Goal: Information Seeking & Learning: Learn about a topic

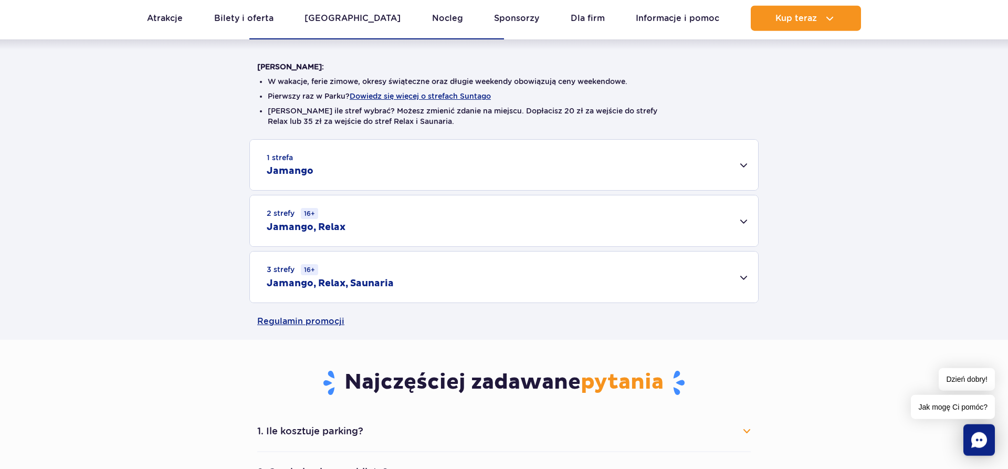
scroll to position [262, 0]
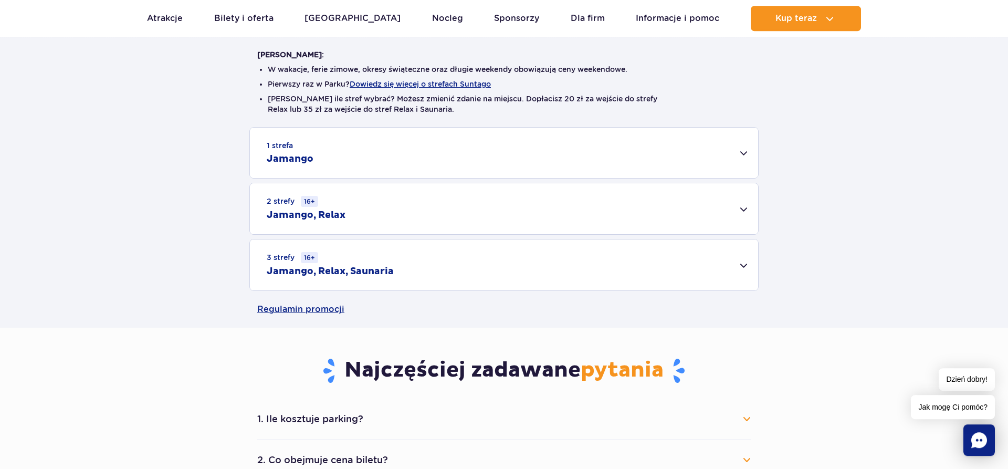
click at [749, 213] on div "2 strefy 16+ Jamango, Relax" at bounding box center [504, 208] width 508 height 51
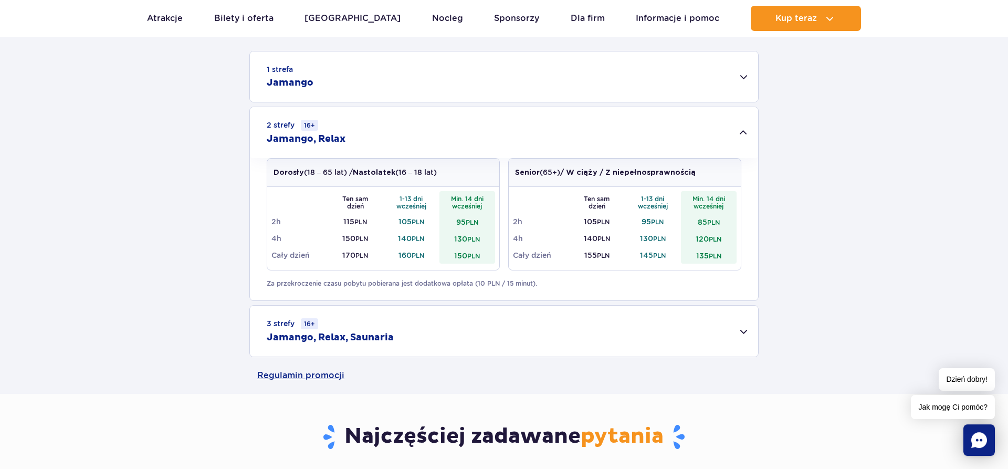
scroll to position [340, 0]
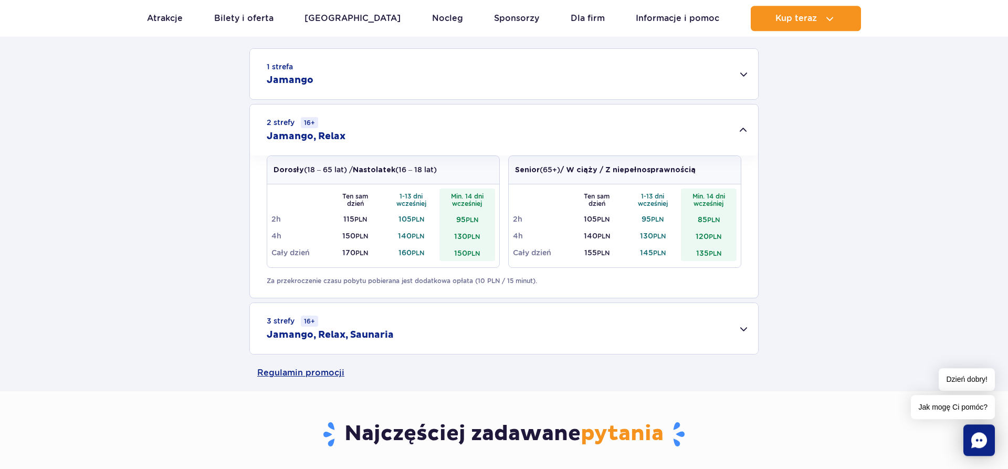
click at [746, 74] on div "1 strefa Jamango" at bounding box center [504, 74] width 508 height 50
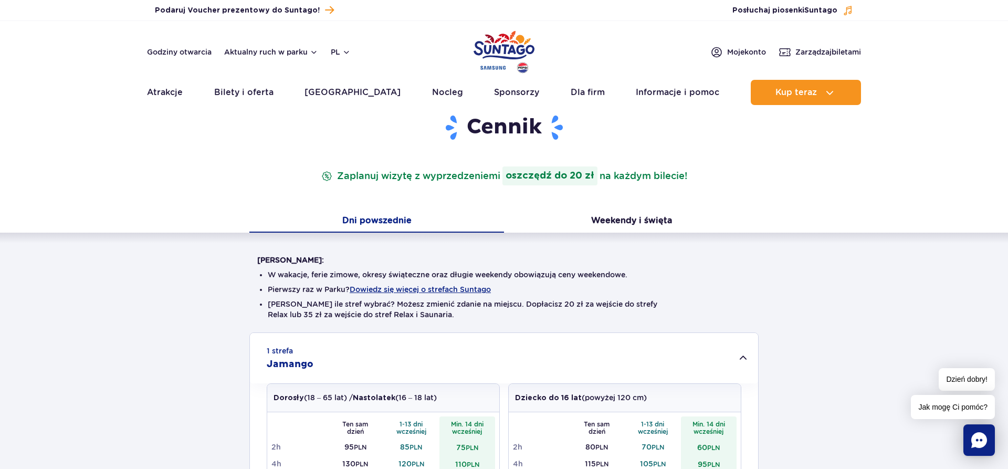
scroll to position [0, 0]
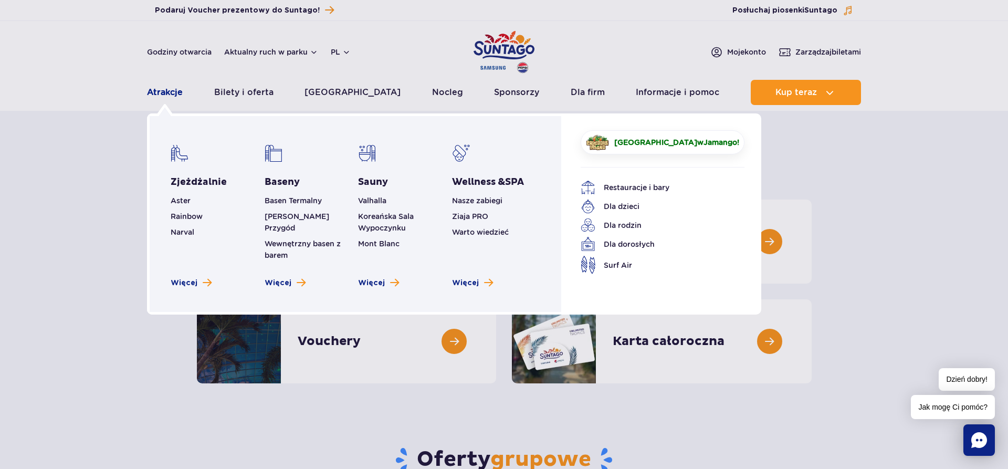
click at [156, 92] on link "Atrakcje" at bounding box center [165, 92] width 36 height 25
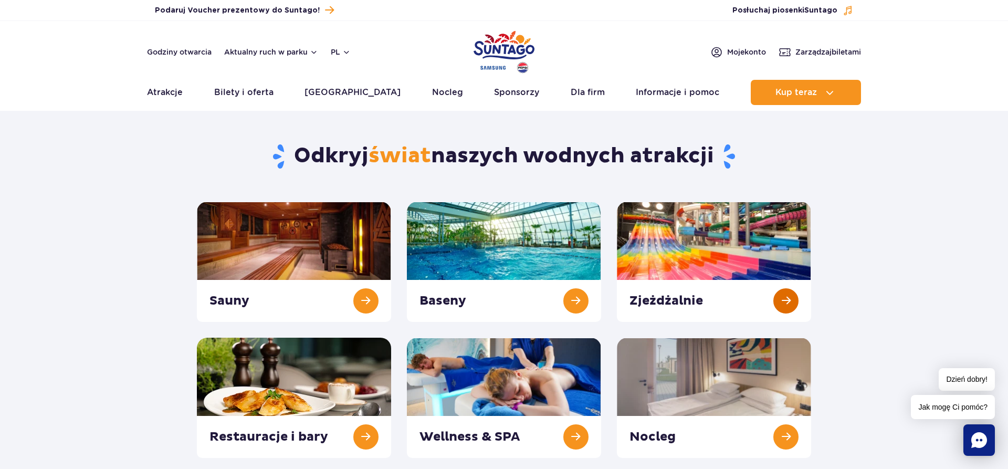
click at [781, 300] on link at bounding box center [714, 262] width 194 height 120
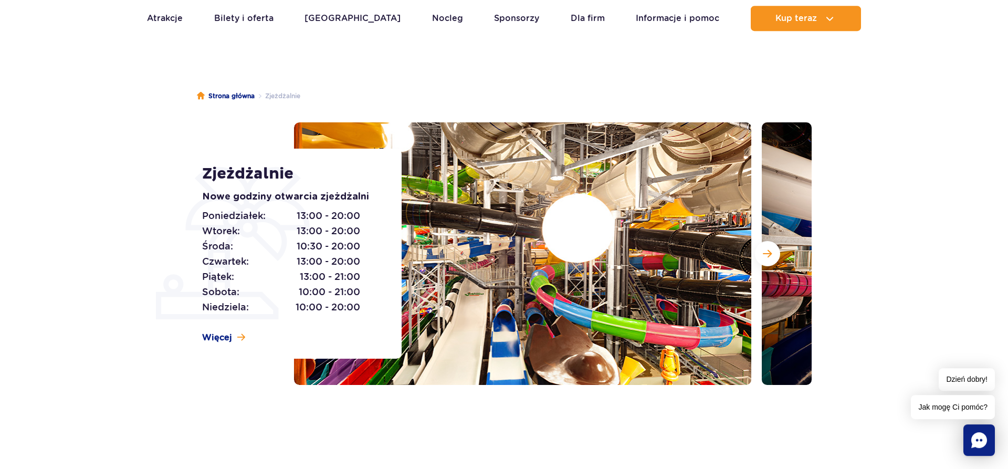
scroll to position [96, 0]
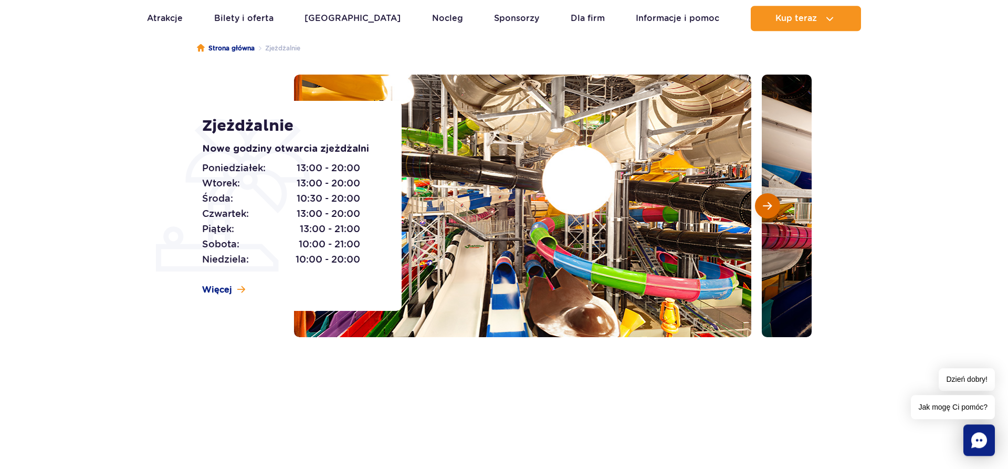
click at [764, 205] on span "Następny slajd" at bounding box center [767, 205] width 9 height 9
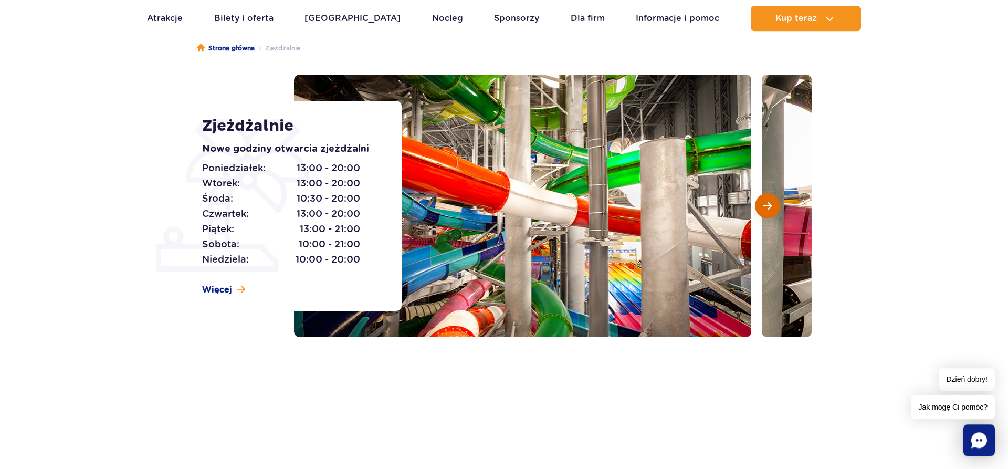
click at [768, 208] on span "Następny slajd" at bounding box center [767, 205] width 9 height 9
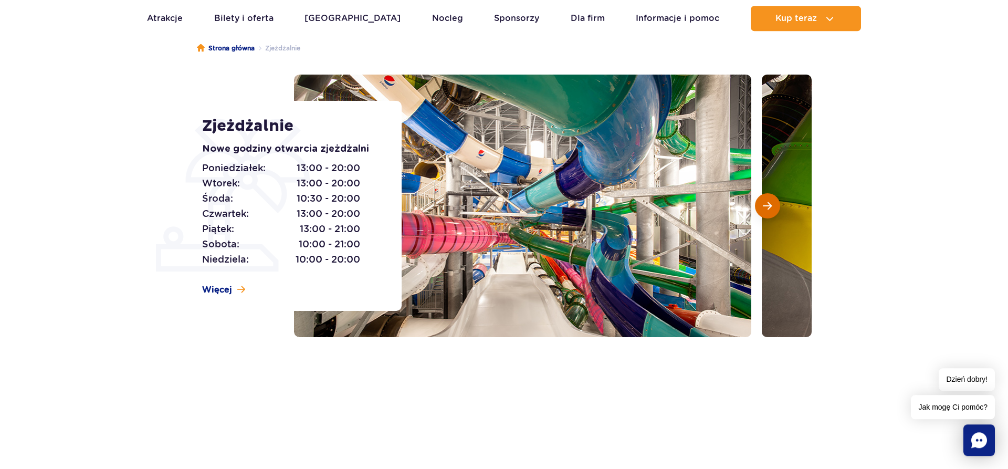
click at [768, 208] on span "Następny slajd" at bounding box center [767, 205] width 9 height 9
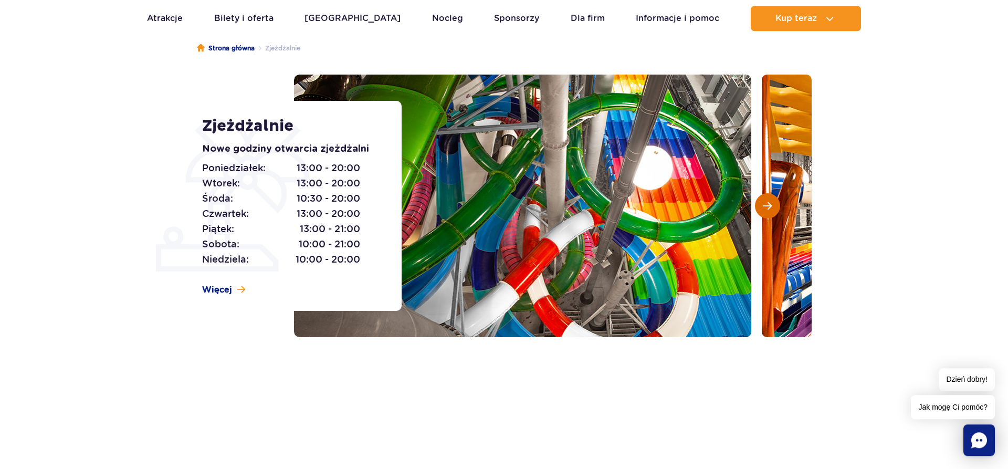
click at [768, 208] on span "Następny slajd" at bounding box center [767, 205] width 9 height 9
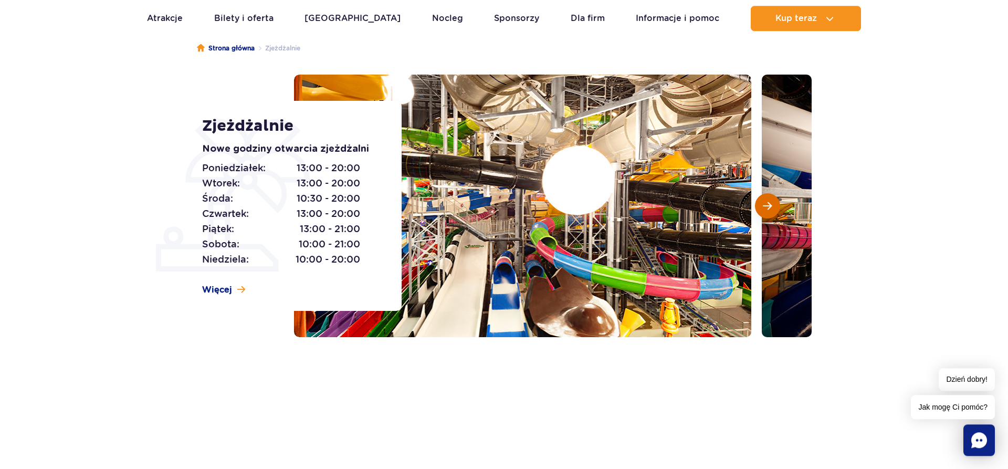
click at [768, 208] on span "Następny slajd" at bounding box center [767, 205] width 9 height 9
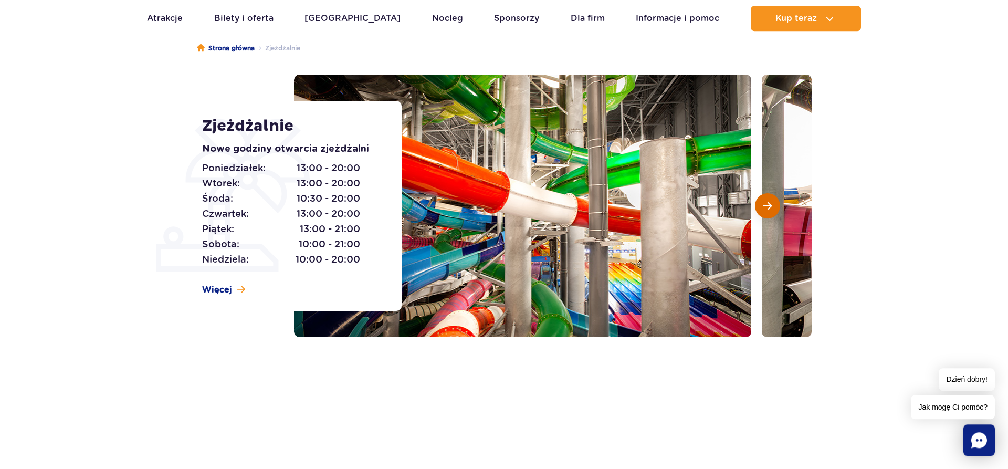
click at [768, 208] on span "Następny slajd" at bounding box center [767, 205] width 9 height 9
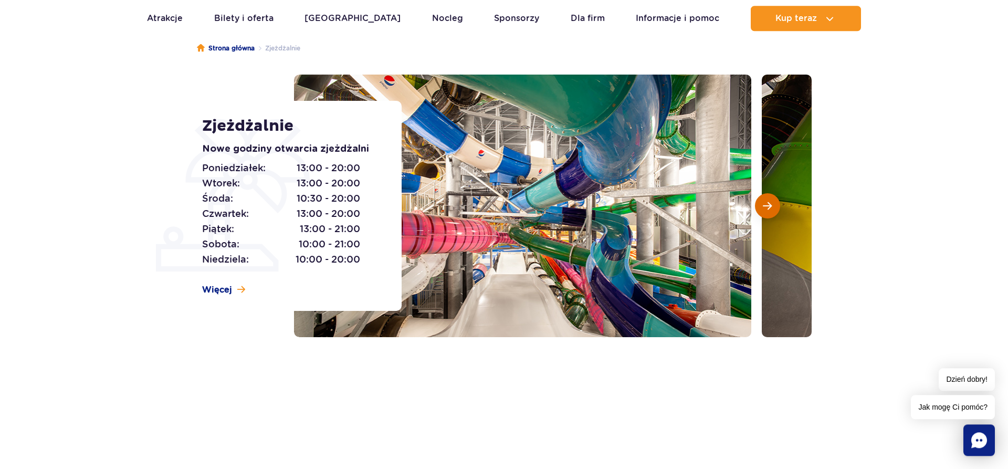
click at [768, 208] on span "Następny slajd" at bounding box center [767, 205] width 9 height 9
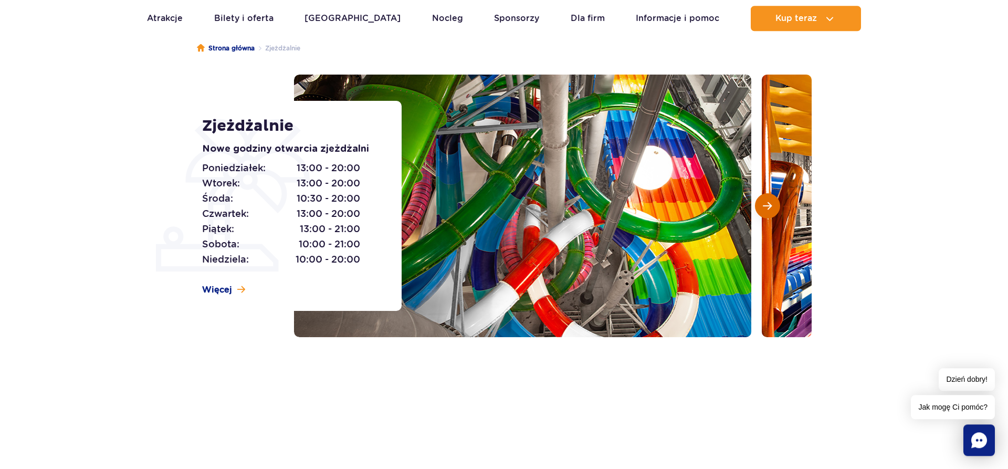
click at [768, 208] on span "Następny slajd" at bounding box center [767, 205] width 9 height 9
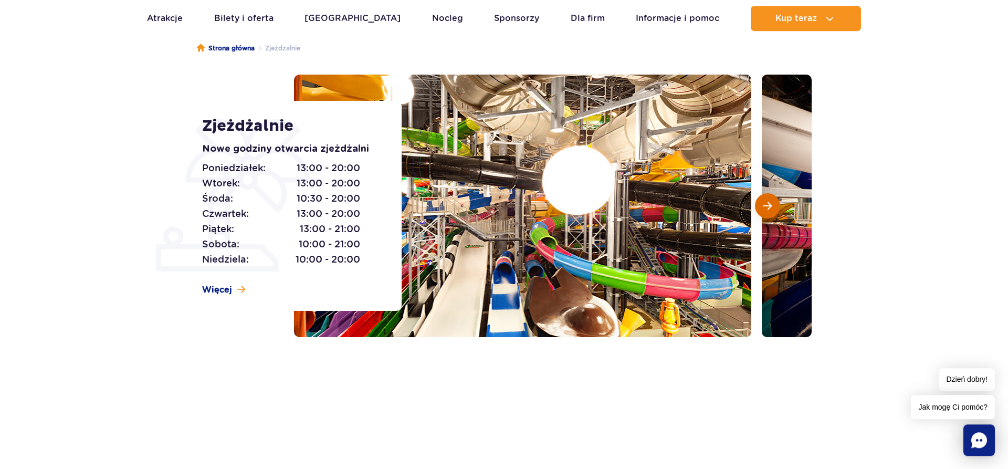
click at [768, 208] on span "Następny slajd" at bounding box center [767, 205] width 9 height 9
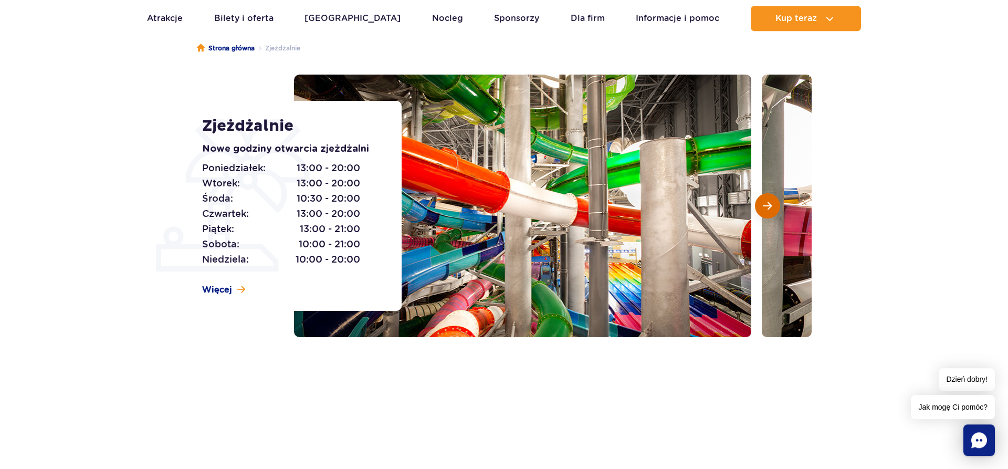
click at [768, 208] on span "Następny slajd" at bounding box center [767, 205] width 9 height 9
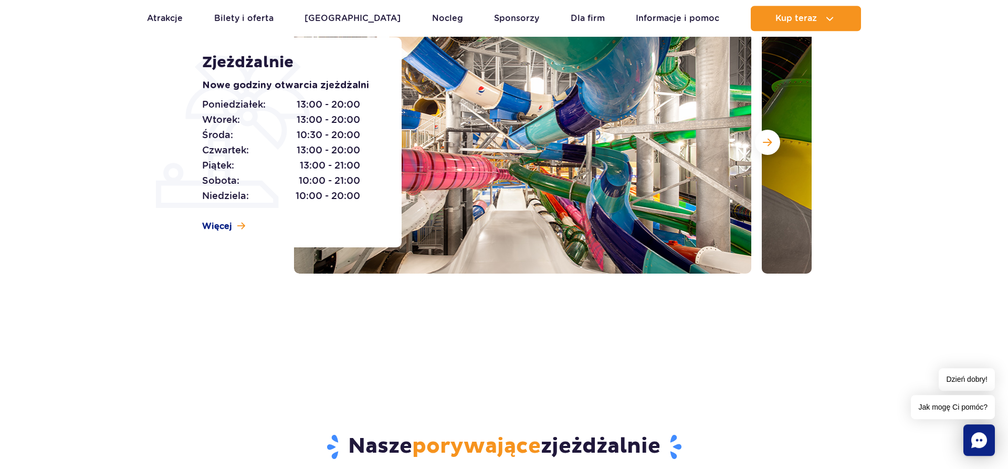
scroll to position [0, 0]
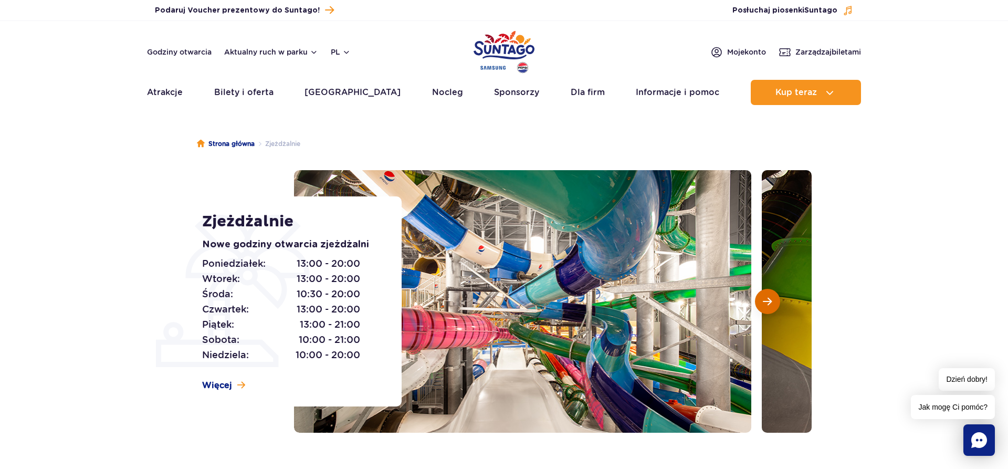
click at [766, 300] on span "Następny slajd" at bounding box center [767, 301] width 9 height 9
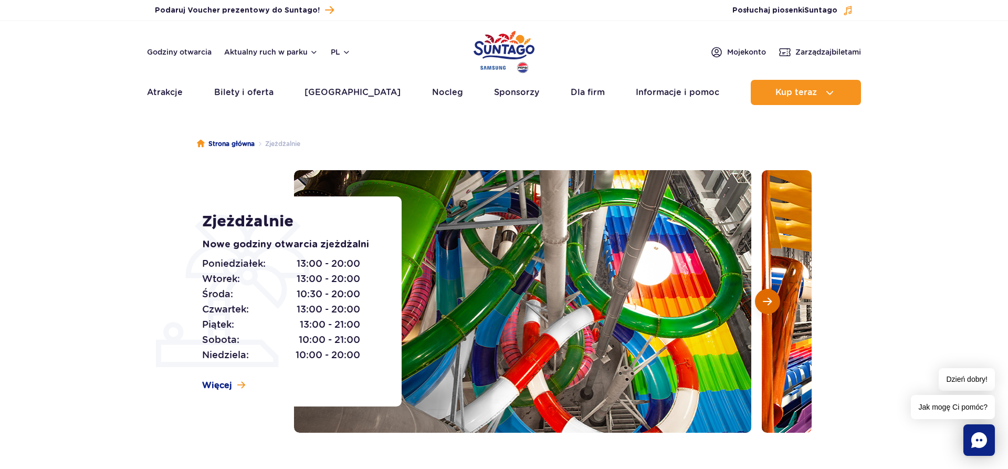
click at [766, 300] on span "Następny slajd" at bounding box center [767, 301] width 9 height 9
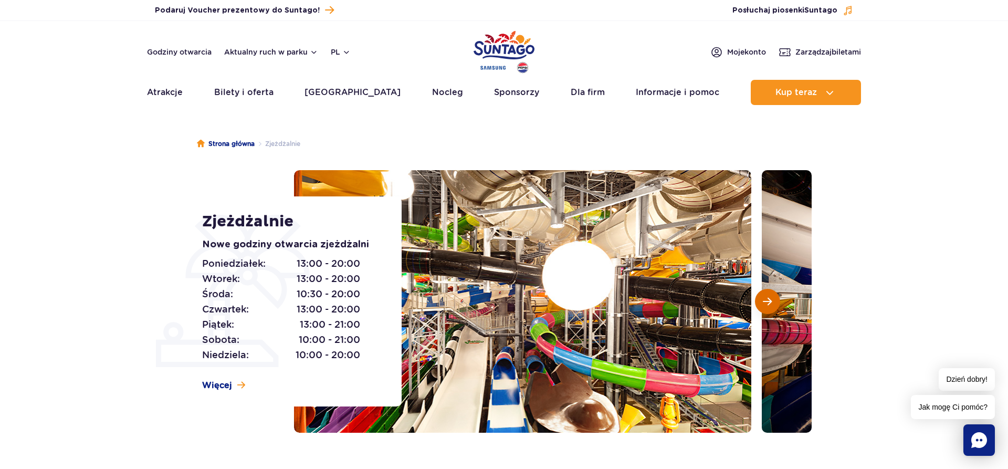
click at [766, 300] on span "Następny slajd" at bounding box center [767, 301] width 9 height 9
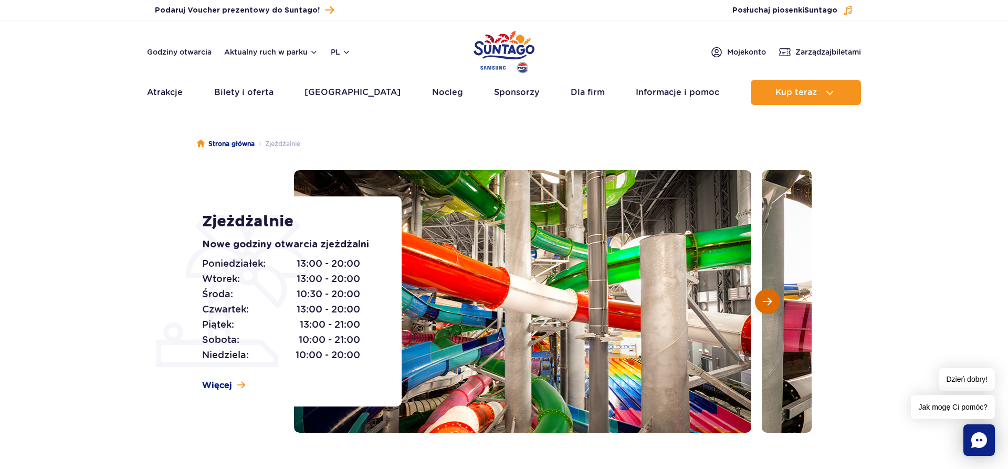
click at [766, 300] on span "Następny slajd" at bounding box center [767, 301] width 9 height 9
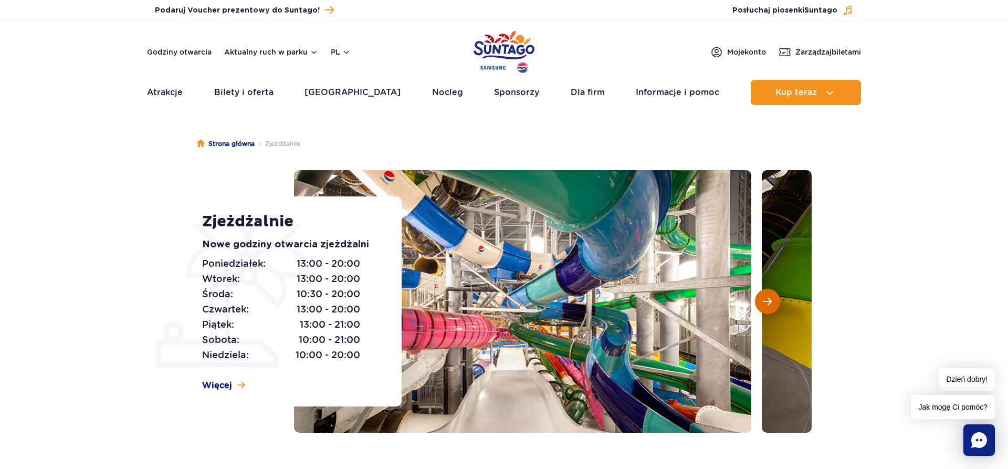
click at [766, 300] on span "Następny slajd" at bounding box center [767, 301] width 9 height 9
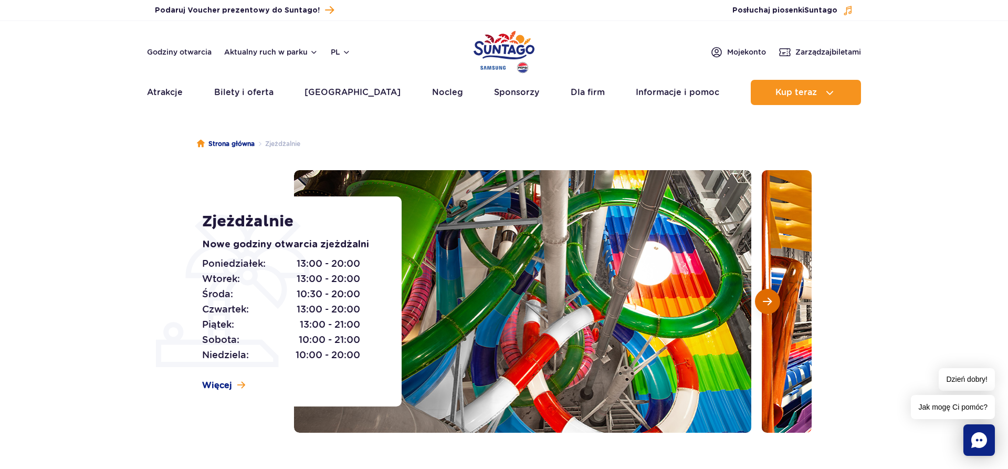
click at [771, 295] on button "Następny slajd" at bounding box center [767, 301] width 25 height 25
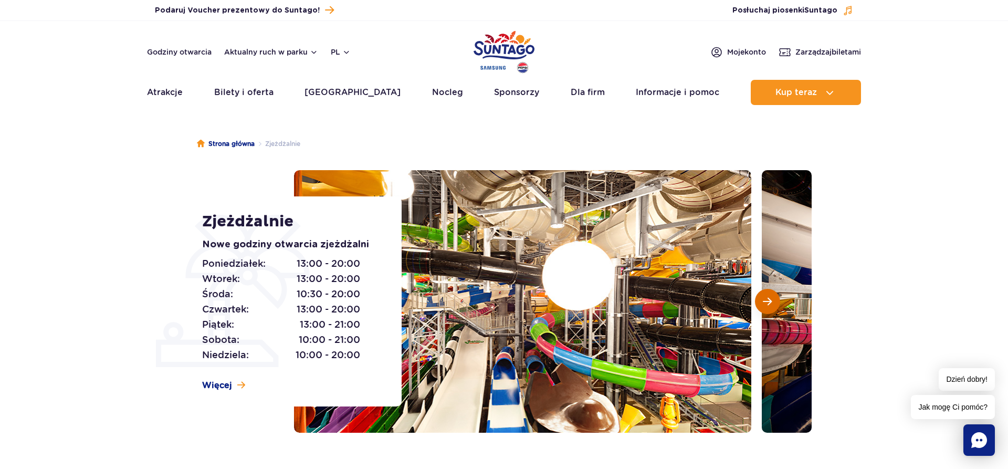
click at [771, 295] on button "Następny slajd" at bounding box center [767, 301] width 25 height 25
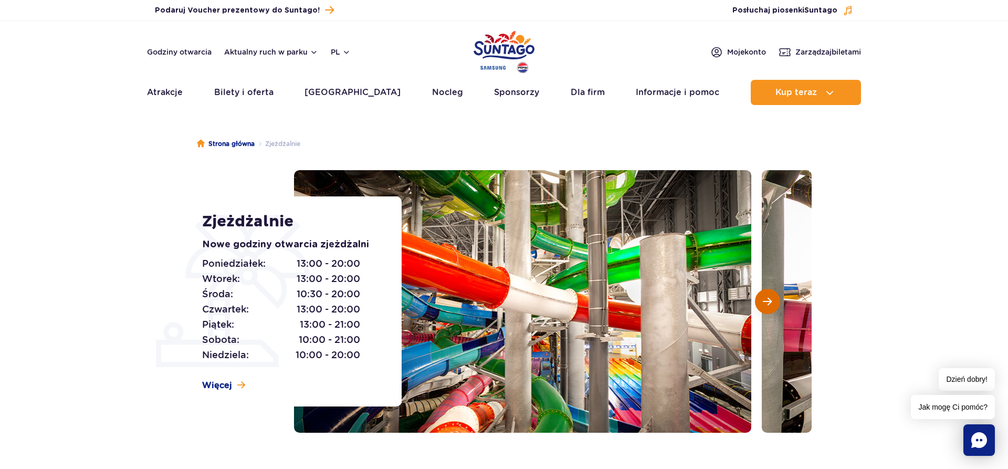
click at [771, 295] on button "Następny slajd" at bounding box center [767, 301] width 25 height 25
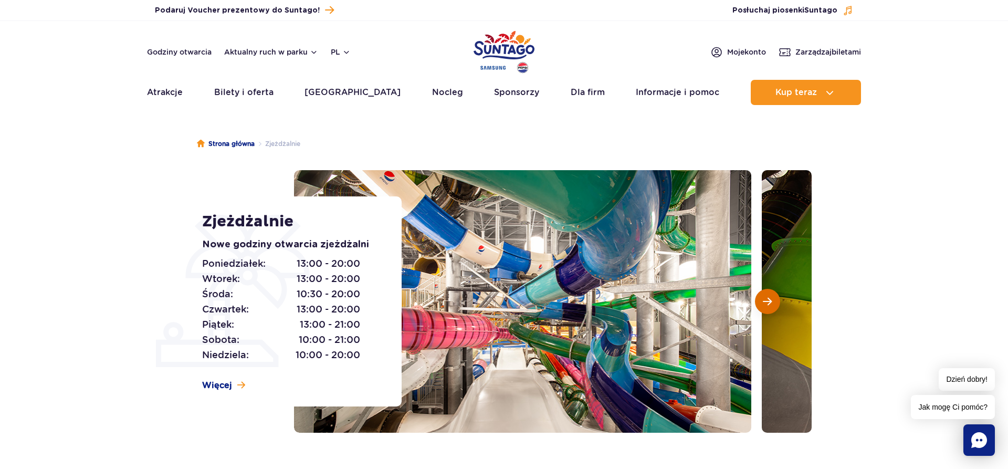
click at [771, 295] on button "Następny slajd" at bounding box center [767, 301] width 25 height 25
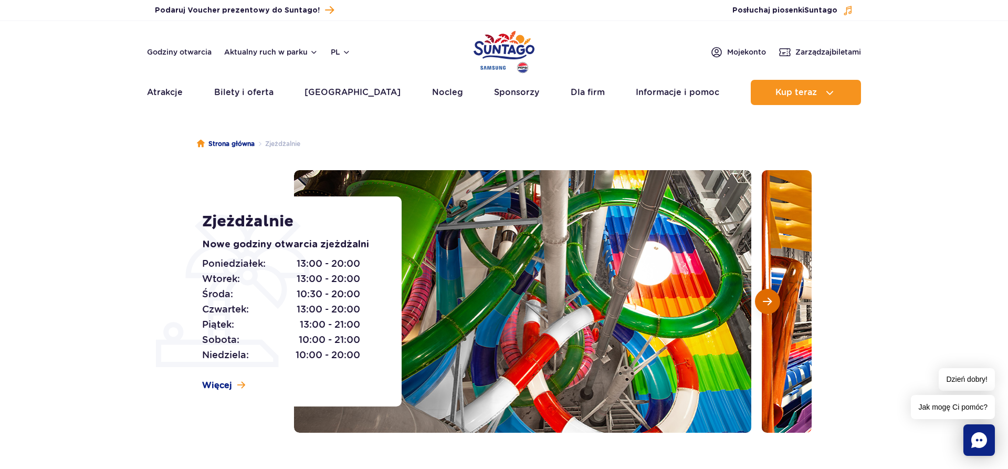
click at [771, 295] on button "Następny slajd" at bounding box center [767, 301] width 25 height 25
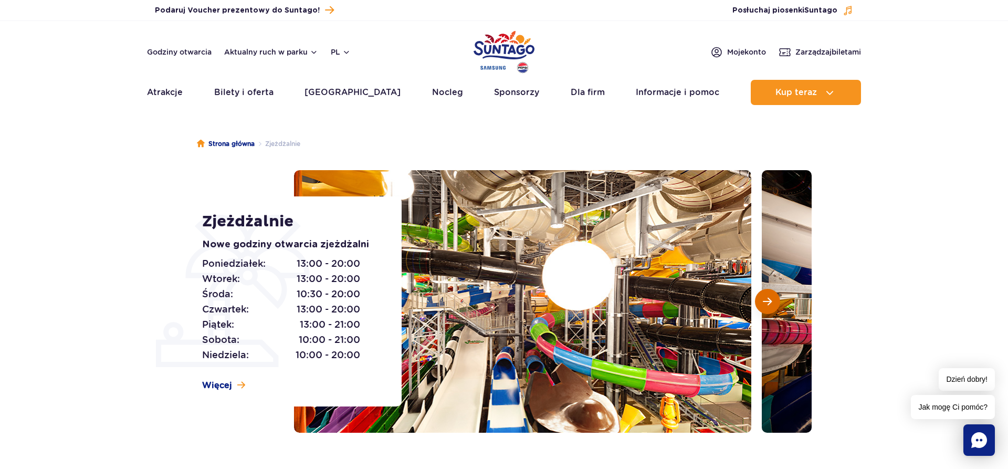
click at [771, 295] on button "Następny slajd" at bounding box center [767, 301] width 25 height 25
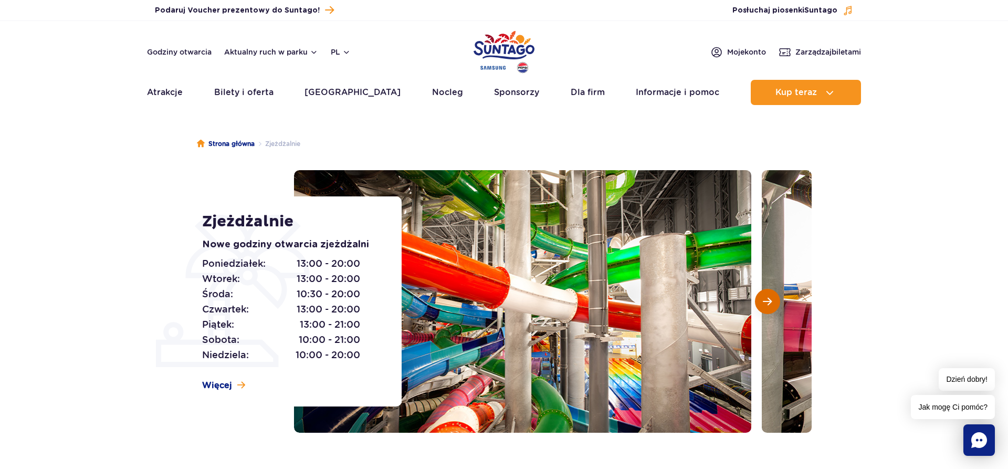
click at [771, 295] on button "Następny slajd" at bounding box center [767, 301] width 25 height 25
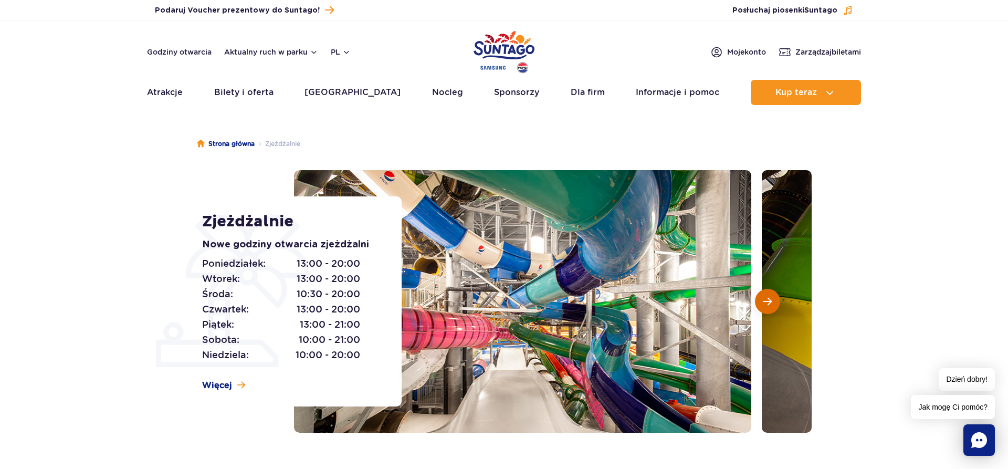
click at [765, 306] on span "Następny slajd" at bounding box center [767, 301] width 9 height 9
